Goal: Task Accomplishment & Management: Complete application form

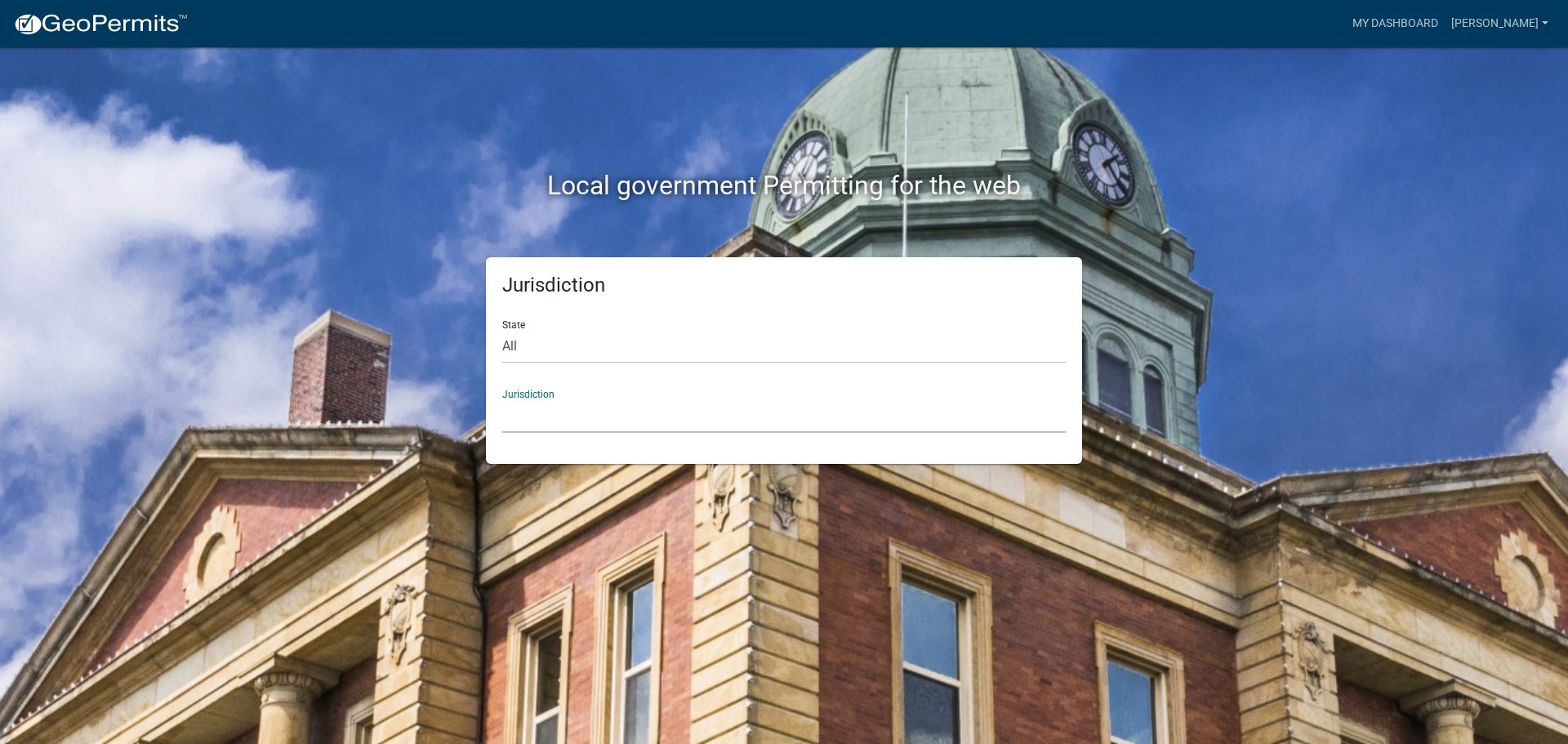
click at [615, 414] on select "[GEOGRAPHIC_DATA], [US_STATE] [GEOGRAPHIC_DATA], [US_STATE][PERSON_NAME][GEOGRA…" at bounding box center [784, 416] width 563 height 34
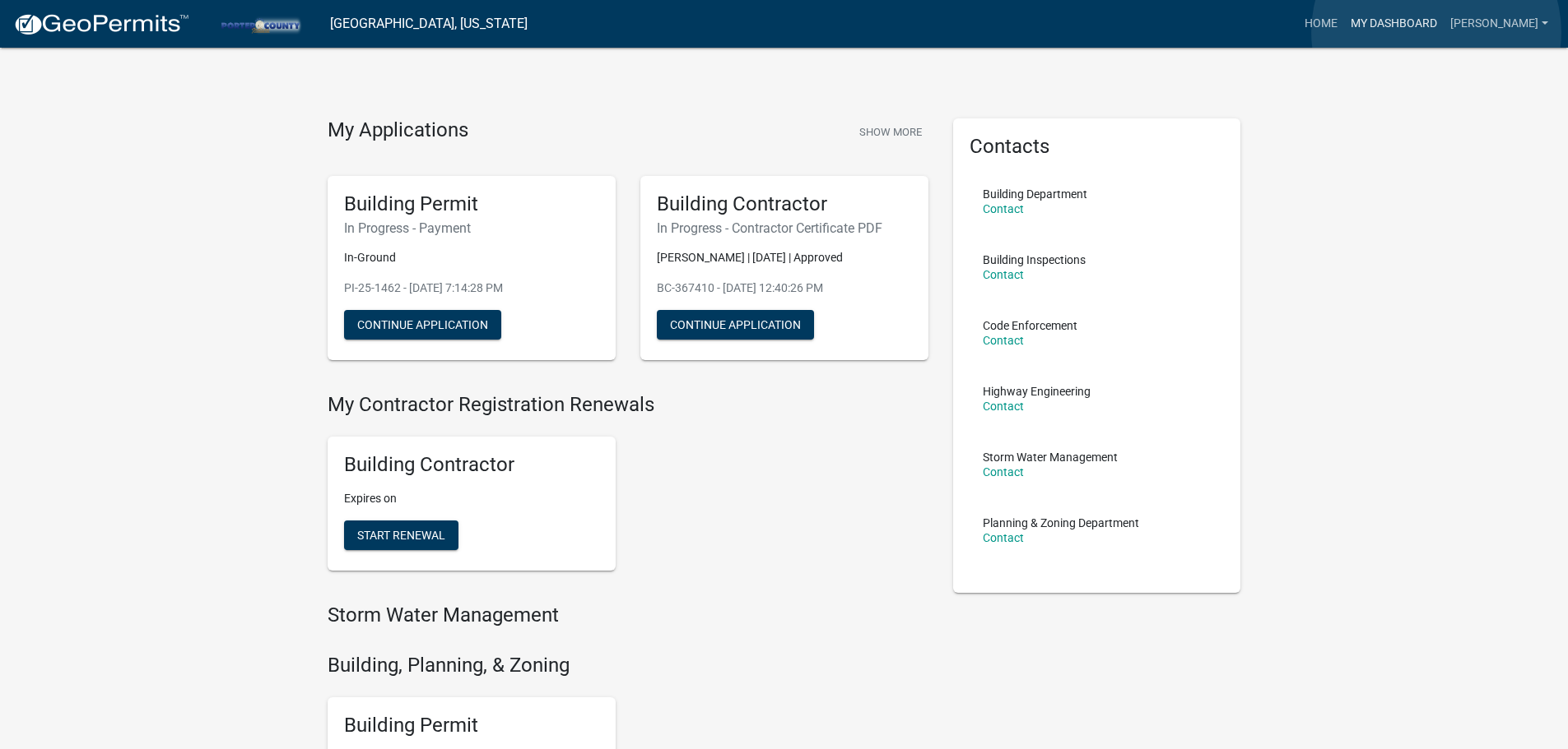
click at [1436, 32] on link "My Dashboard" at bounding box center [1394, 24] width 100 height 31
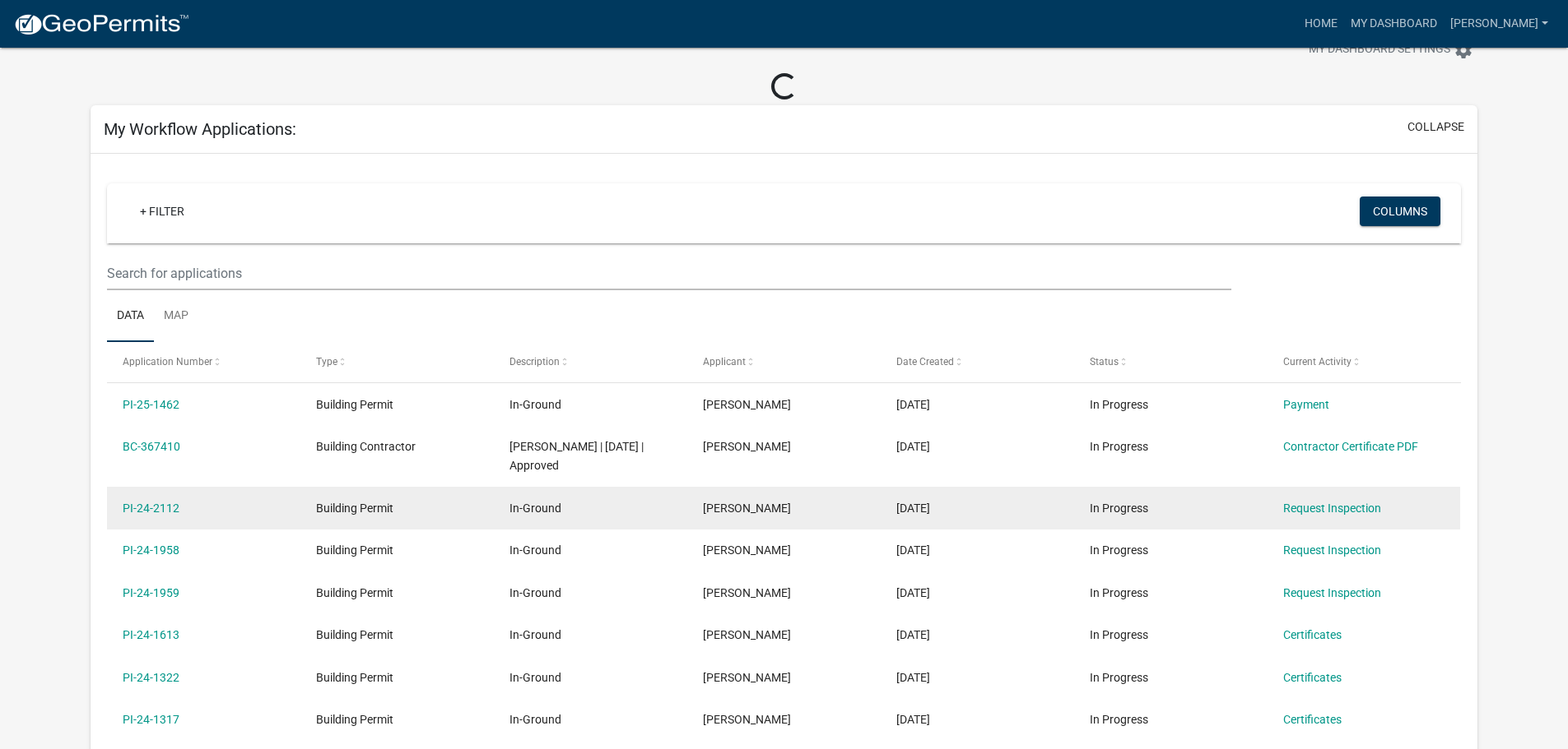
scroll to position [82, 0]
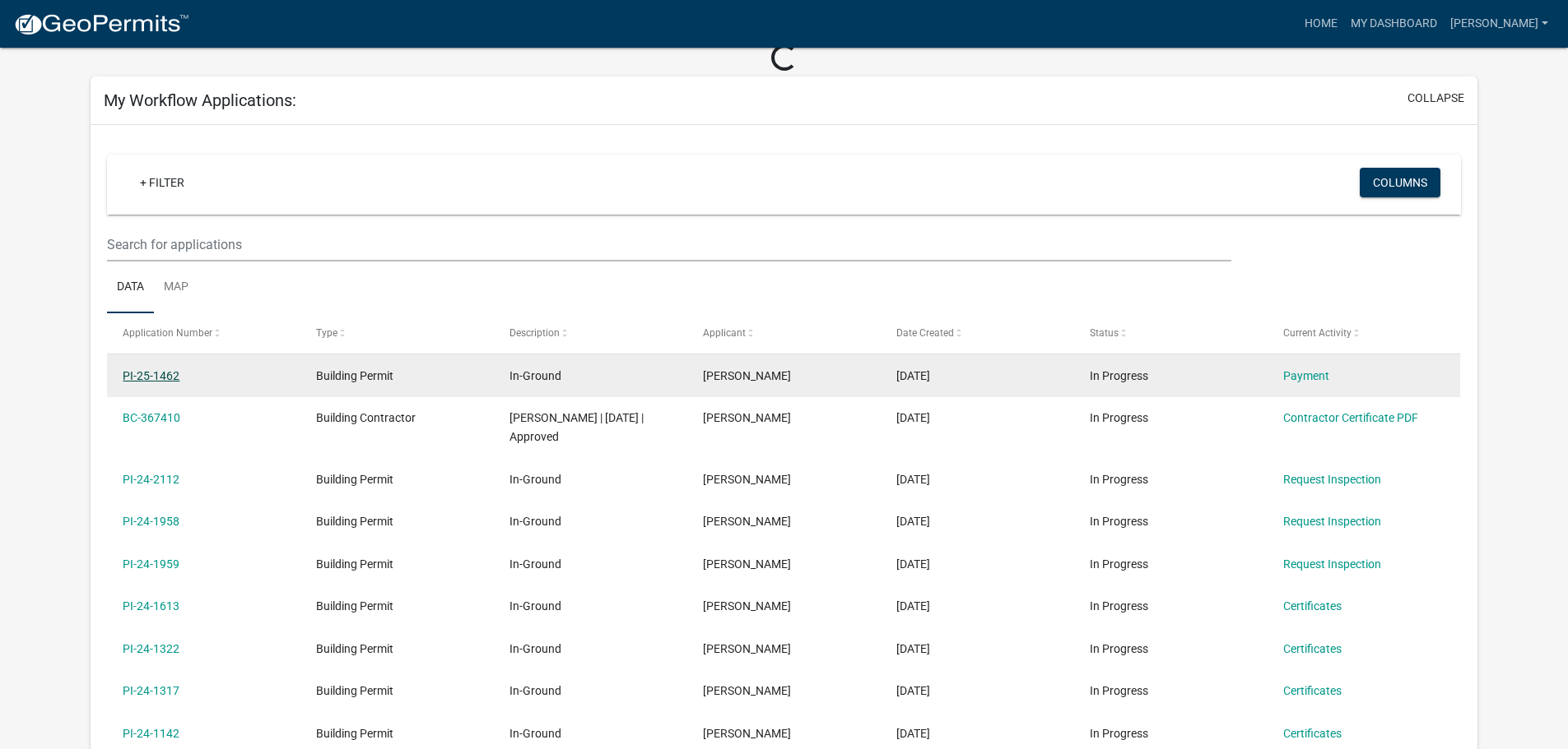
click at [162, 369] on link "PI-25-1462" at bounding box center [150, 375] width 57 height 13
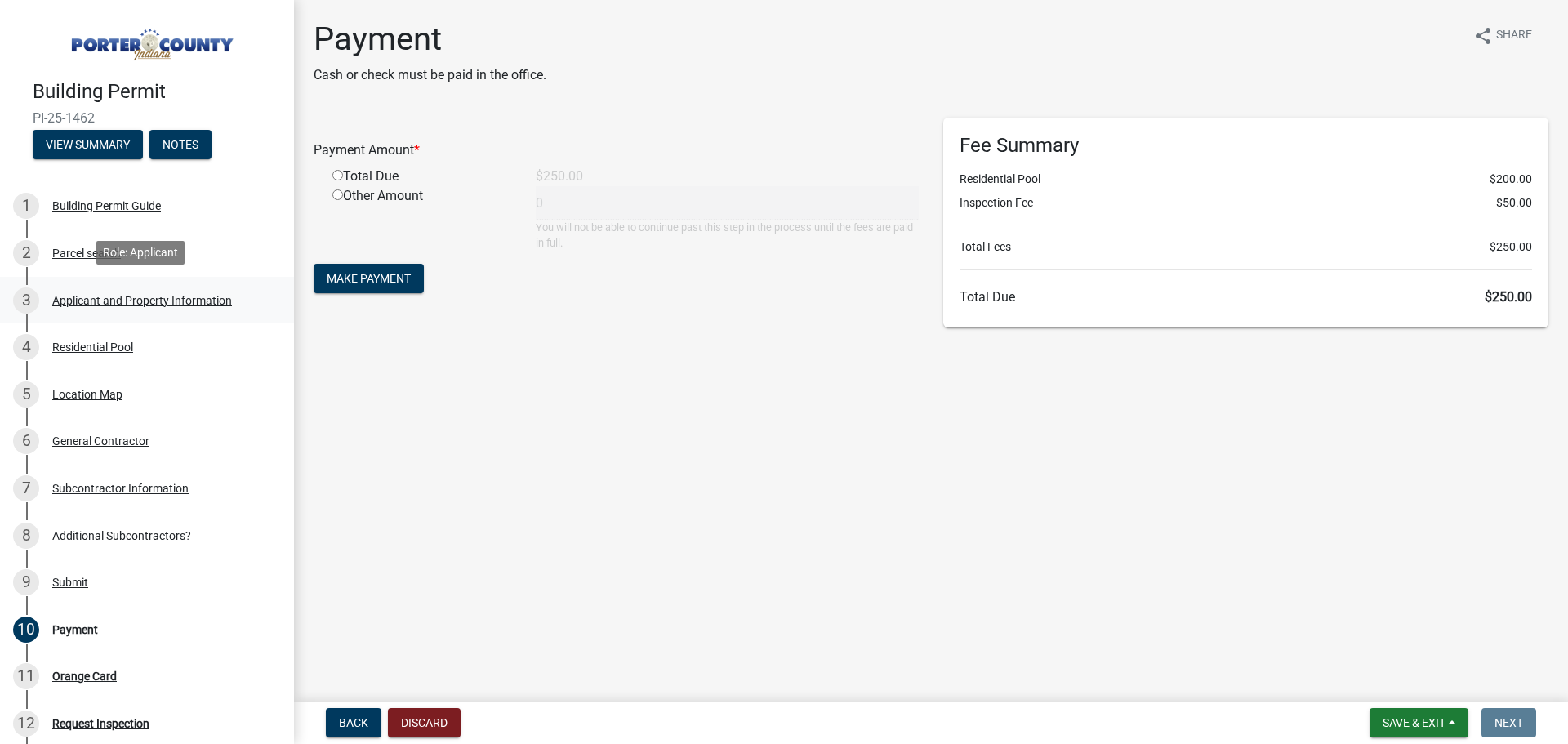
click at [88, 299] on div "Applicant and Property Information" at bounding box center [141, 300] width 179 height 11
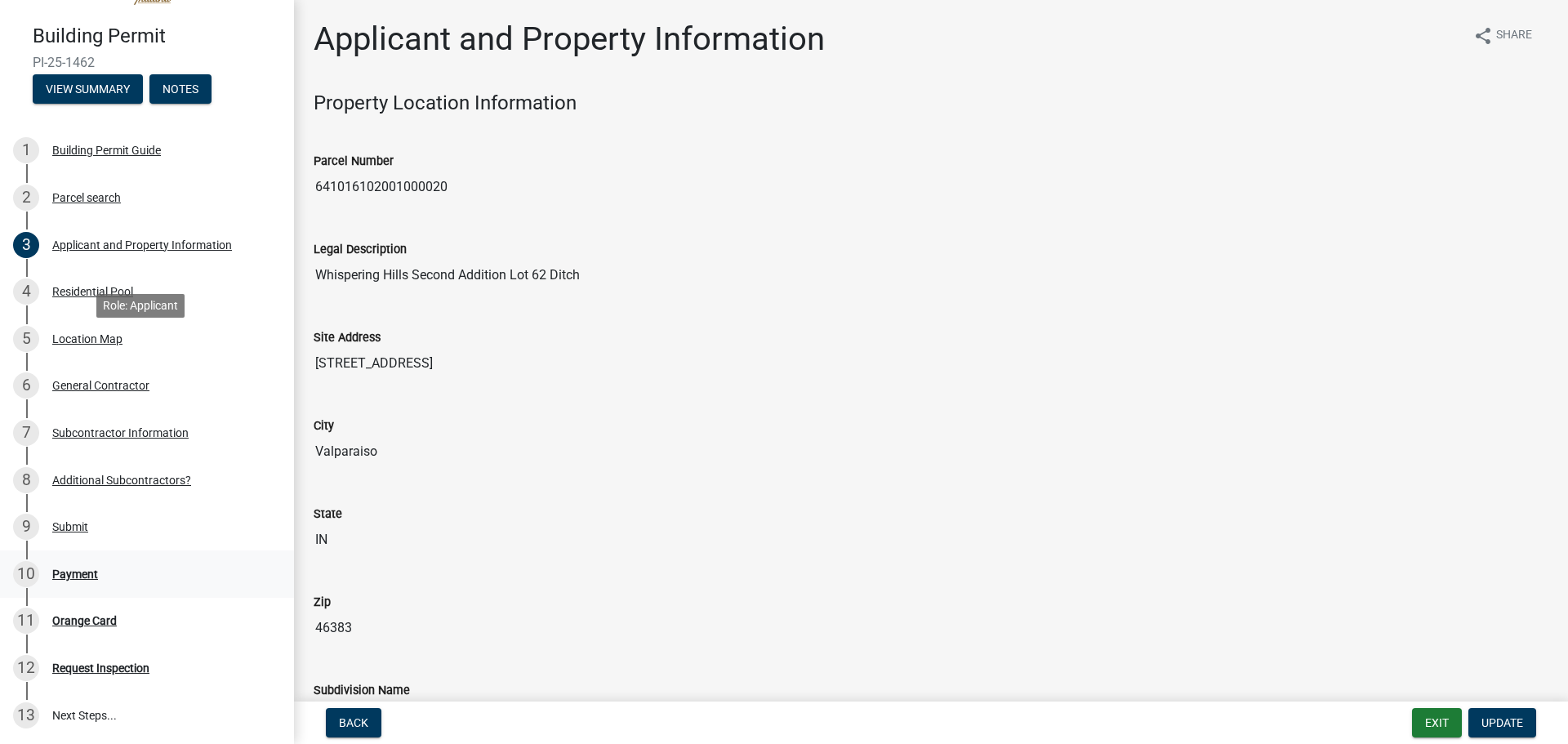
scroll to position [163, 0]
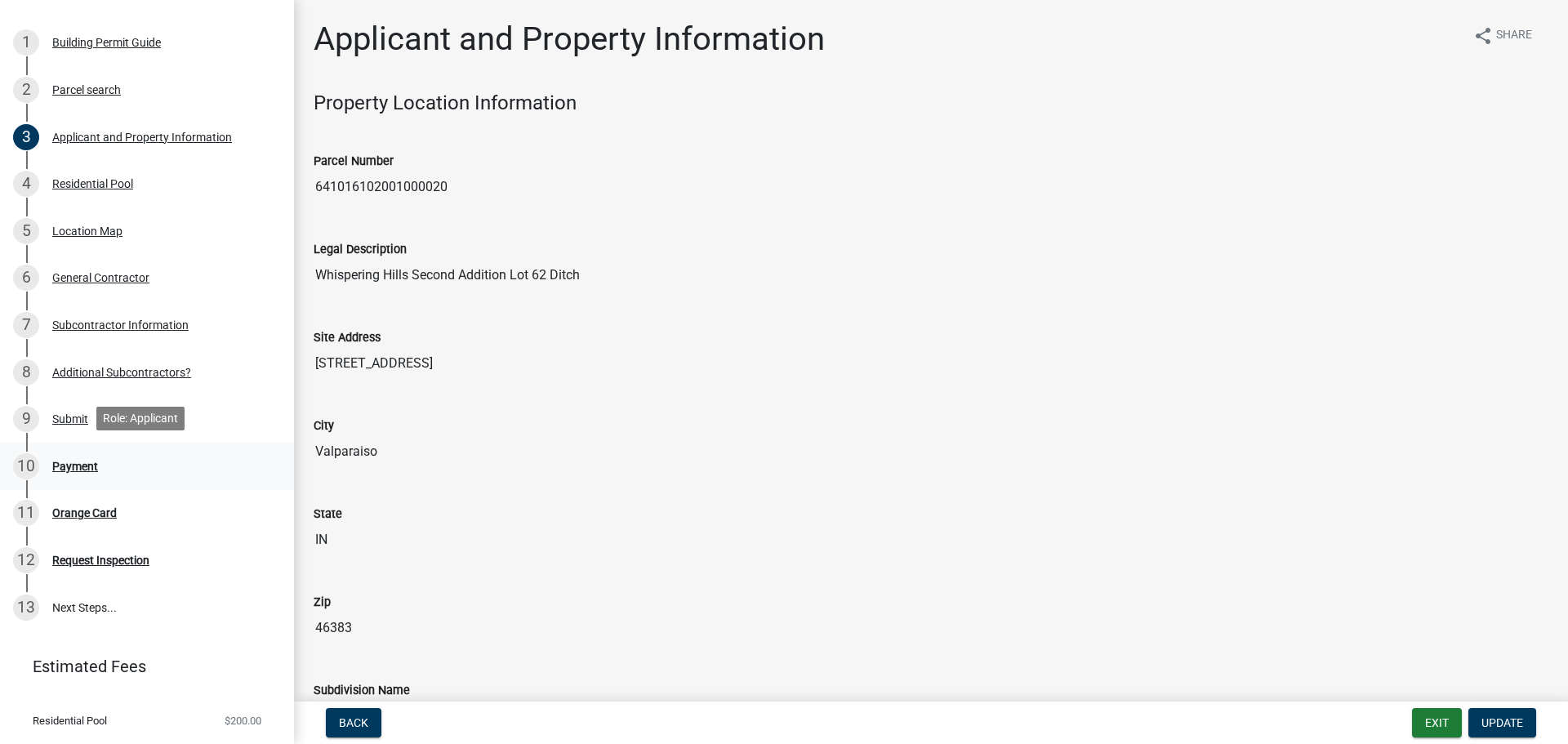
click at [74, 462] on div "Payment" at bounding box center [75, 466] width 46 height 11
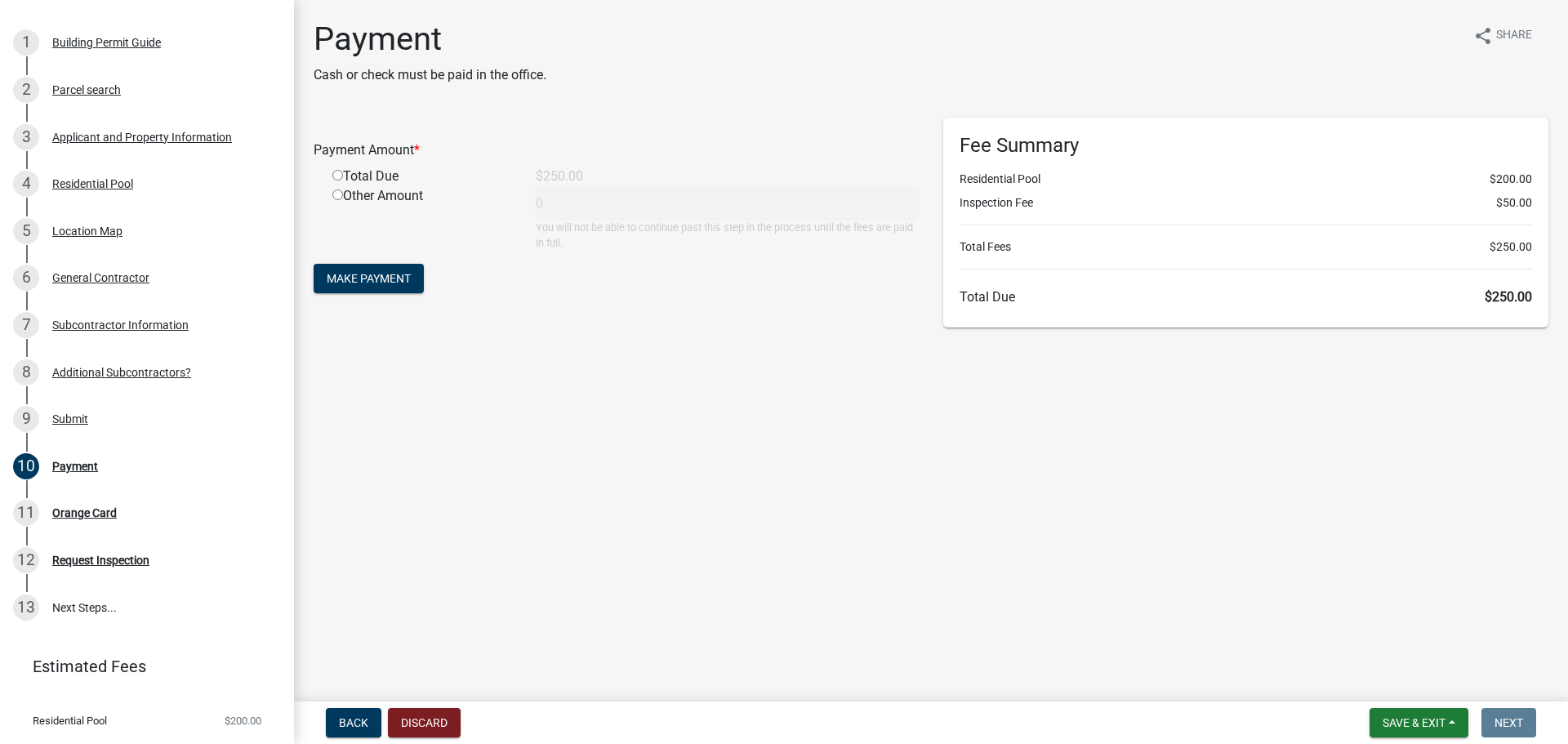
click at [337, 175] on input "radio" at bounding box center [337, 175] width 10 height 10
radio input "true"
type input "250"
click at [407, 280] on span "Make Payment" at bounding box center [368, 278] width 84 height 13
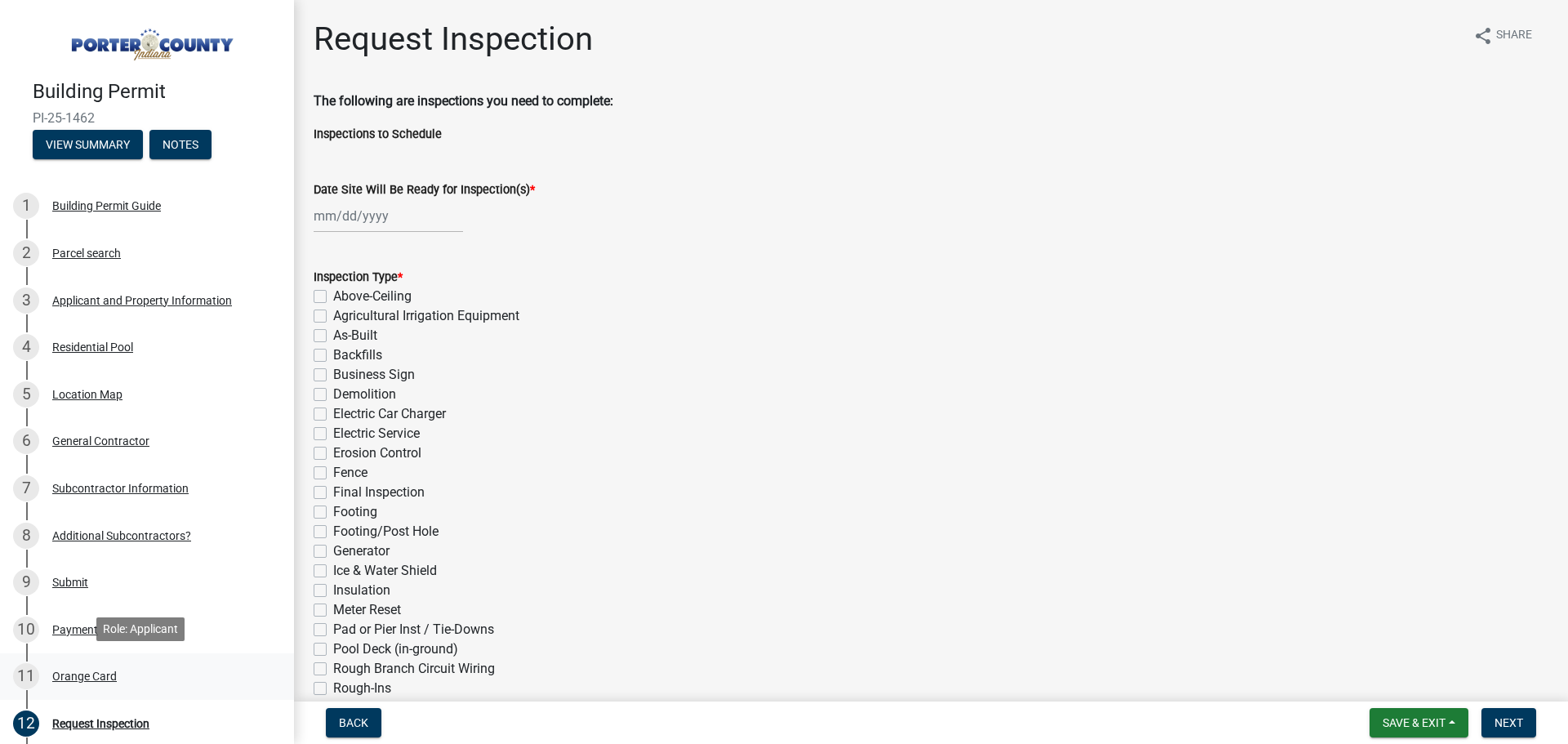
click at [109, 671] on div "Orange Card" at bounding box center [84, 676] width 64 height 11
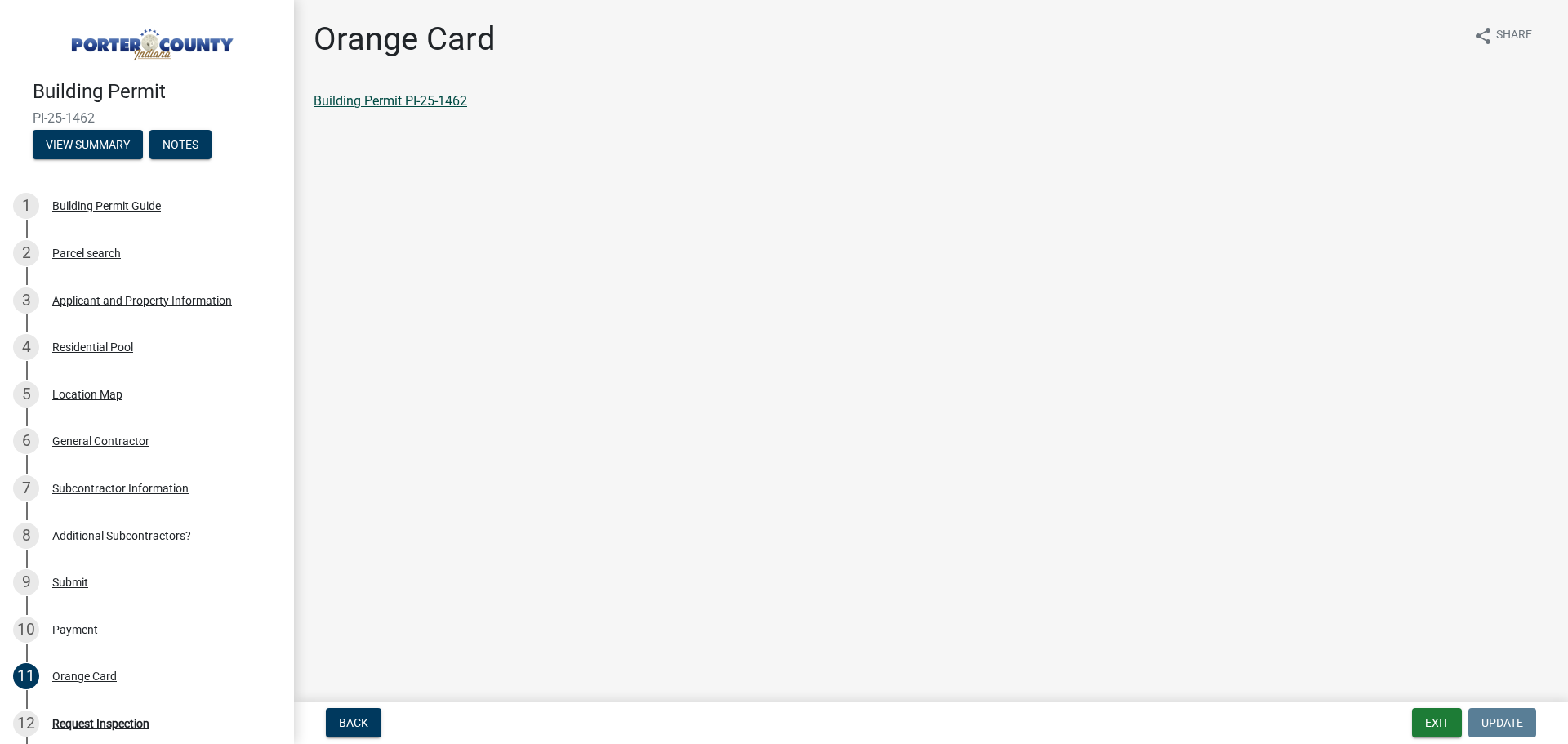
click at [408, 102] on link "Building Permit PI-25-1462" at bounding box center [390, 101] width 153 height 16
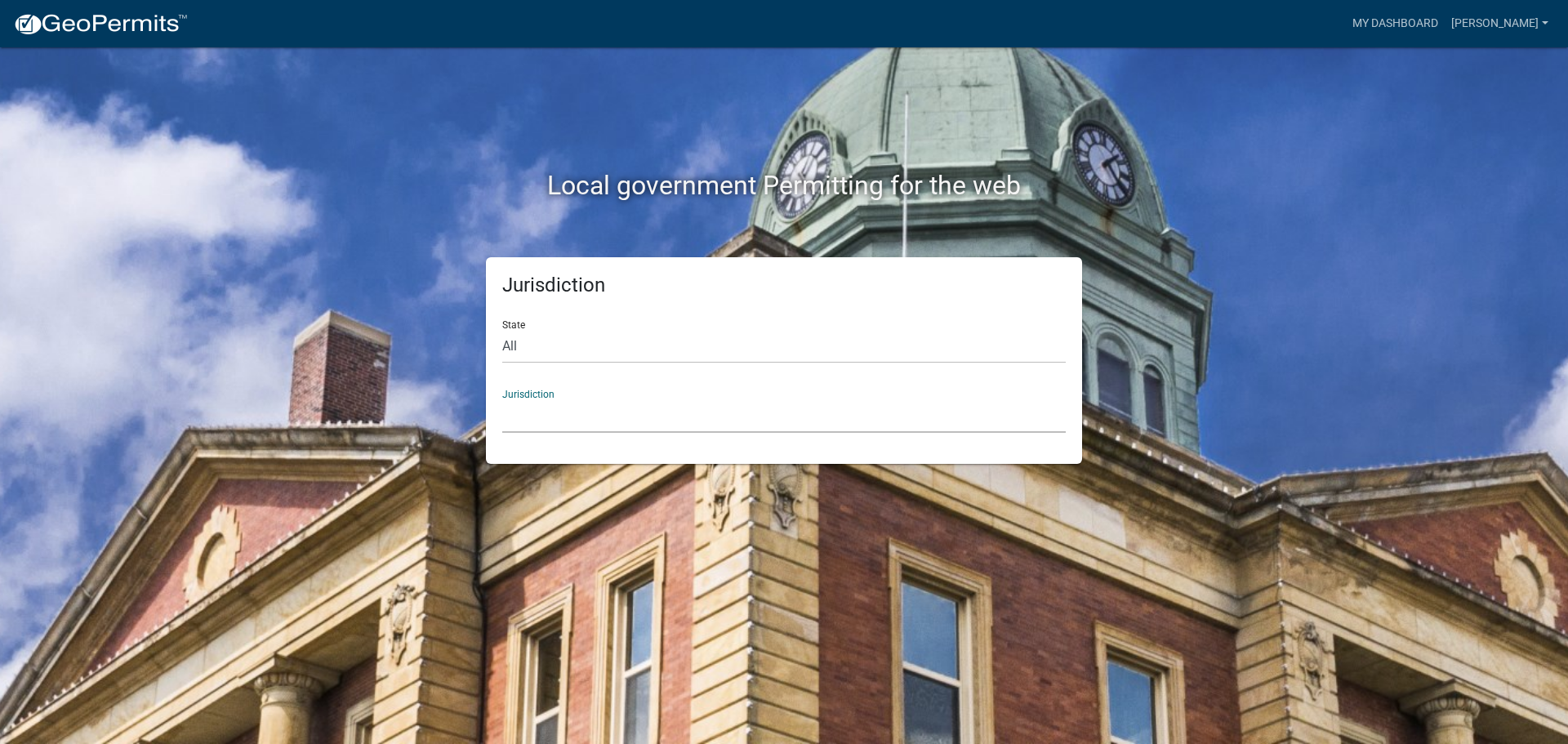
click at [634, 414] on select "Custer County, Colorado Cook County, Georgia Crawford County, Georgia Gilmer Co…" at bounding box center [784, 416] width 563 height 34
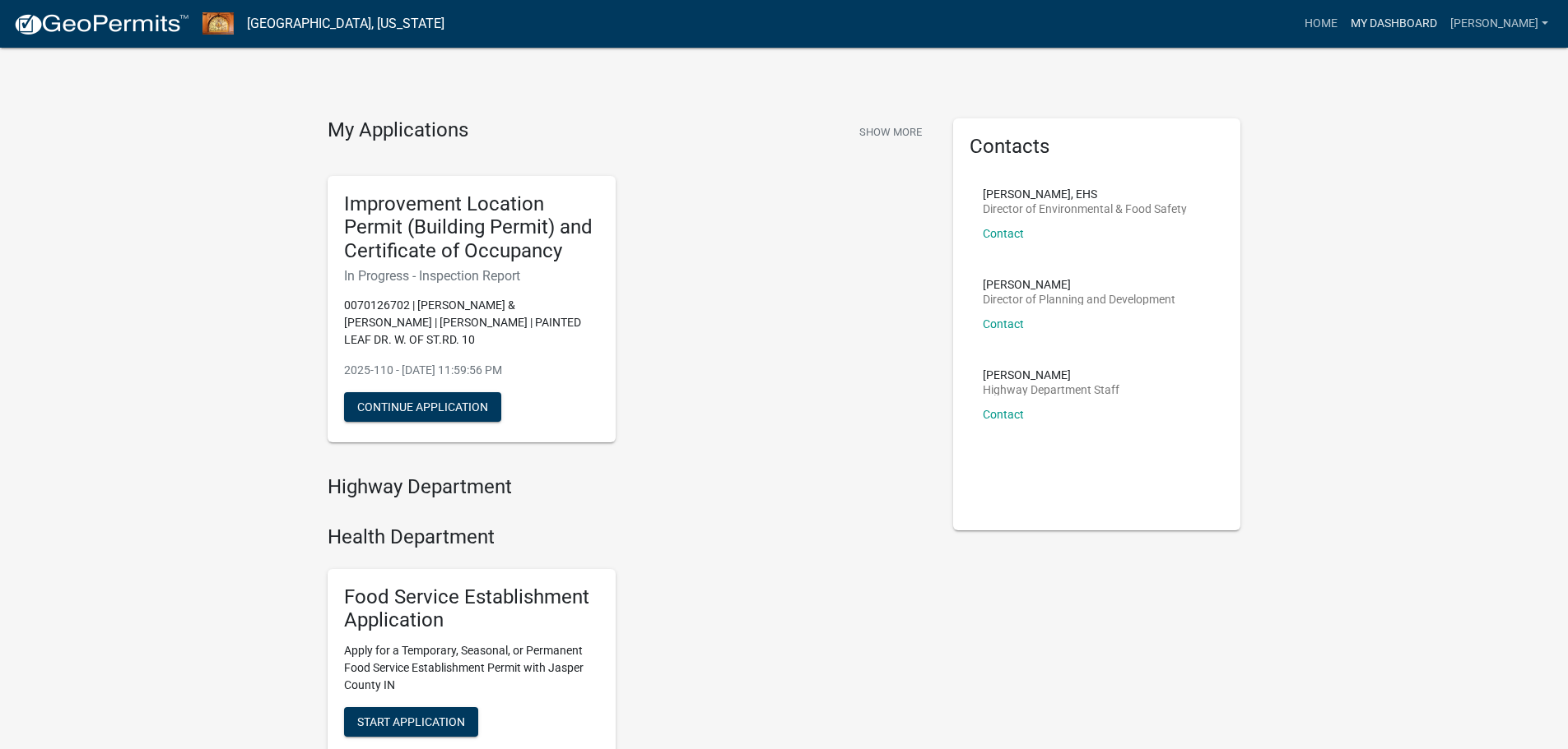
click at [1428, 16] on link "My Dashboard" at bounding box center [1394, 24] width 100 height 31
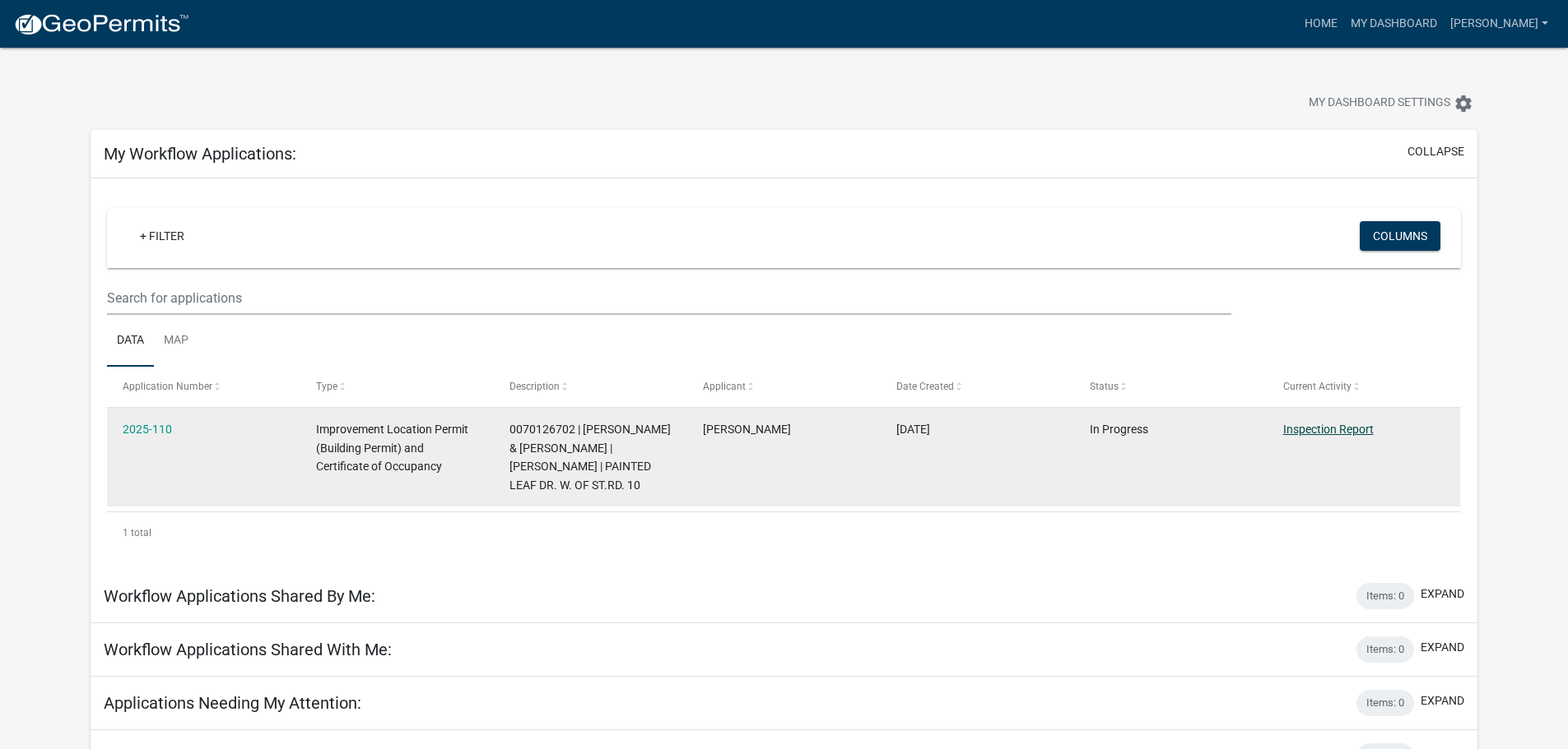
click at [1330, 429] on link "Inspection Report" at bounding box center [1329, 429] width 91 height 13
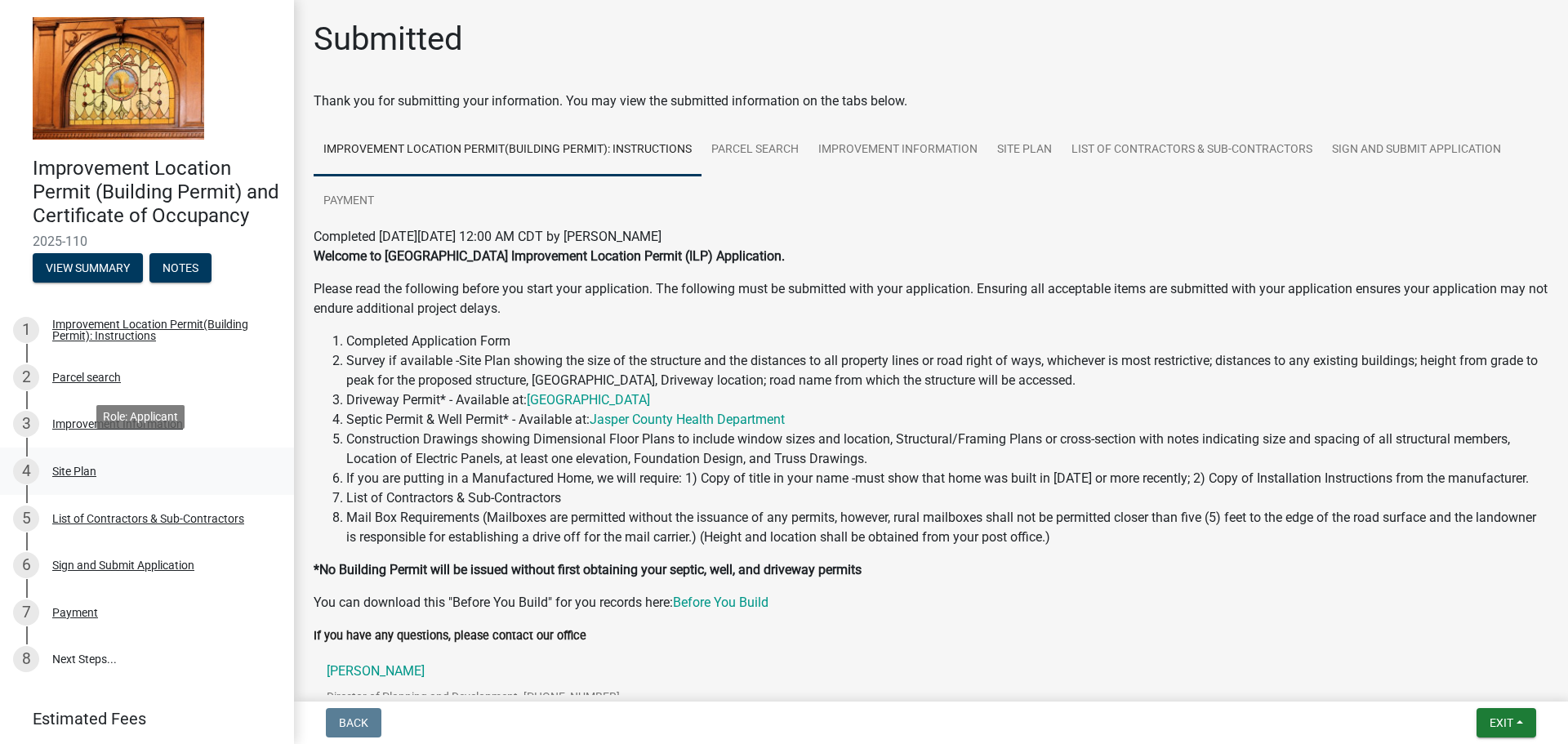
scroll to position [82, 0]
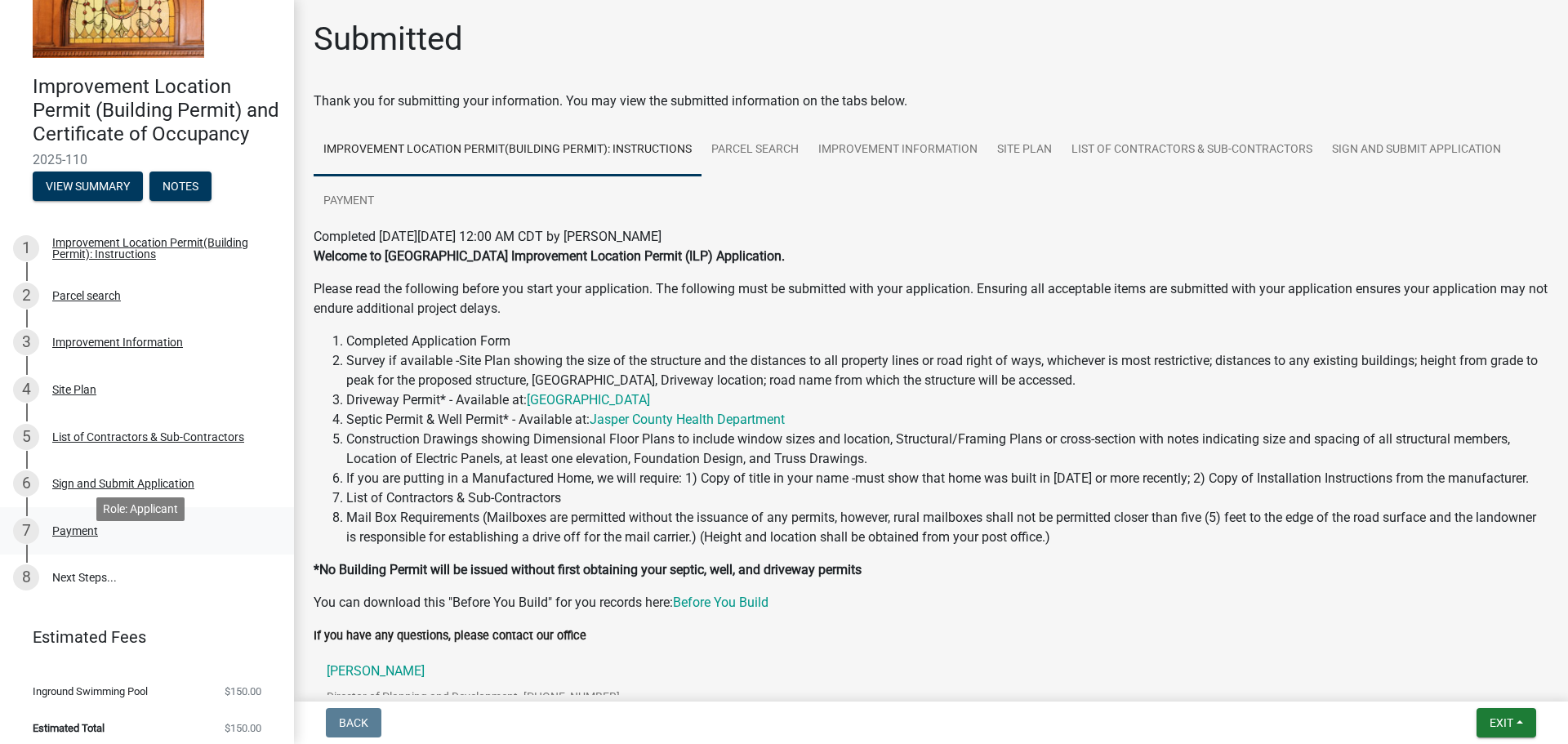
click at [77, 537] on div "Payment" at bounding box center [75, 531] width 46 height 11
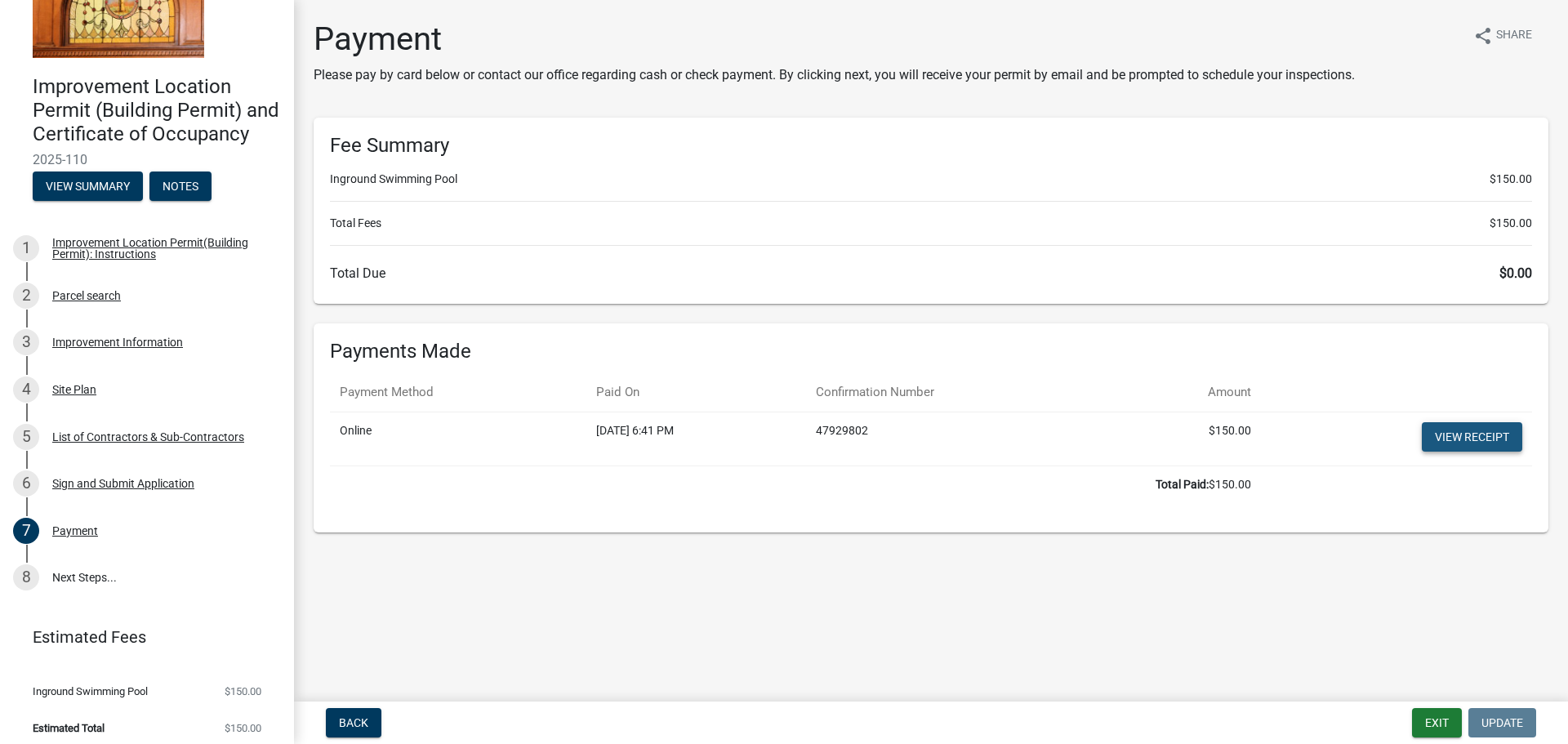
click at [1438, 441] on link "View receipt" at bounding box center [1472, 437] width 101 height 29
click at [78, 601] on link "8 Next Steps..." at bounding box center [146, 578] width 294 height 48
click at [88, 601] on link "8 Next Steps..." at bounding box center [146, 578] width 294 height 48
click at [106, 201] on button "View Summary" at bounding box center [88, 186] width 110 height 29
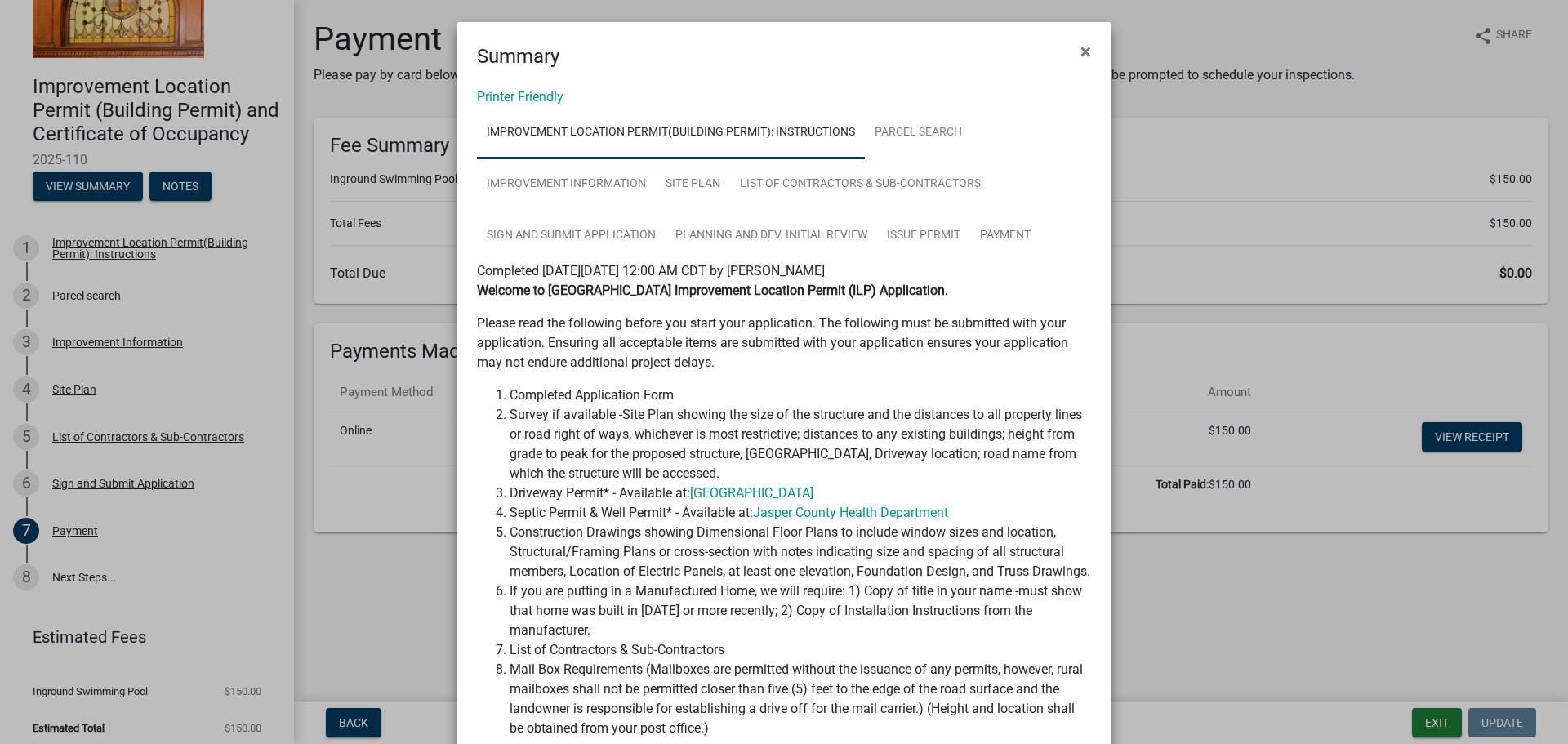
scroll to position [0, 0]
click at [1082, 55] on span "×" at bounding box center [1086, 52] width 10 height 23
